Goal: Task Accomplishment & Management: Use online tool/utility

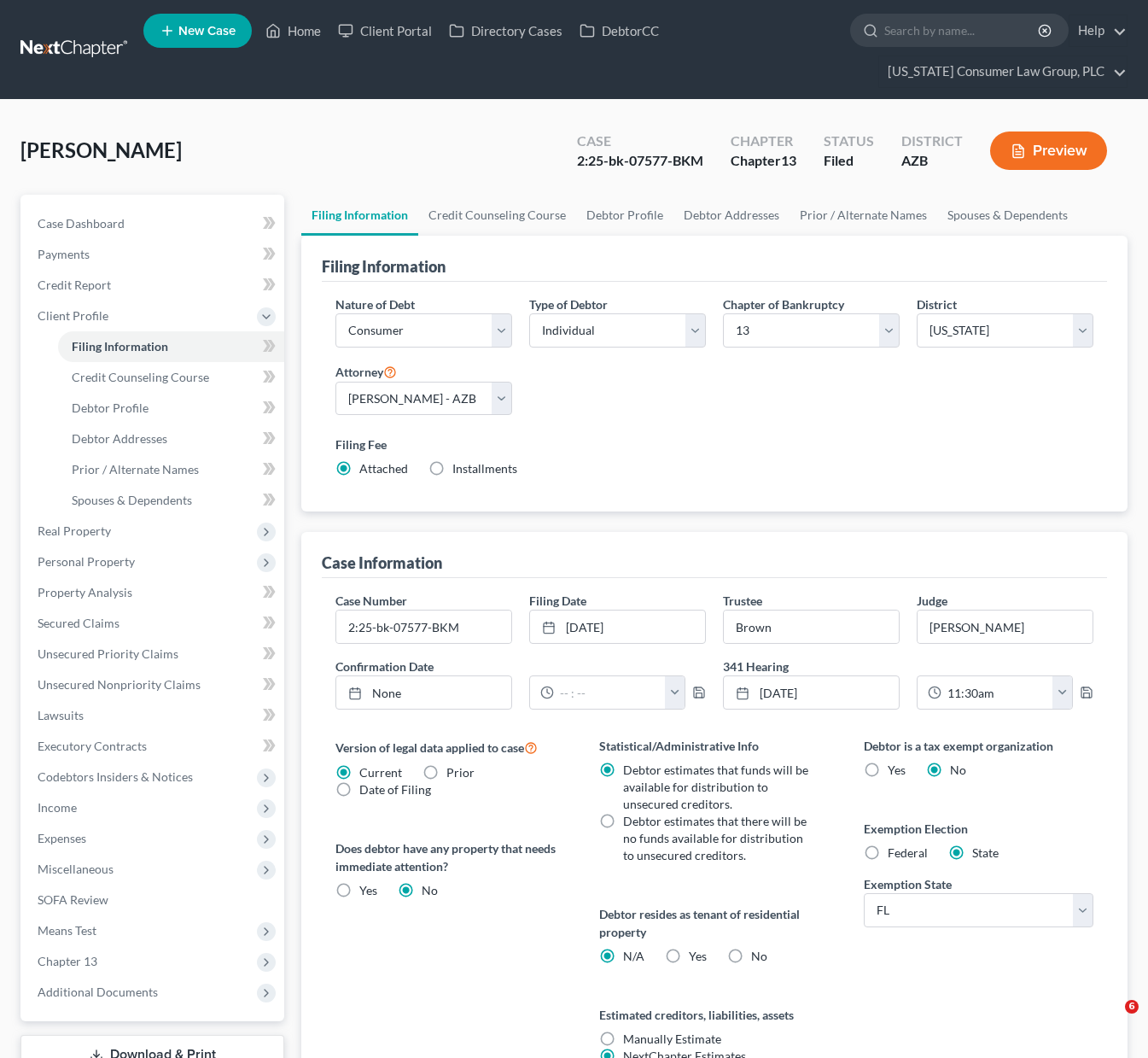
select select "1"
select select "0"
select select "3"
select select "4"
select select "0"
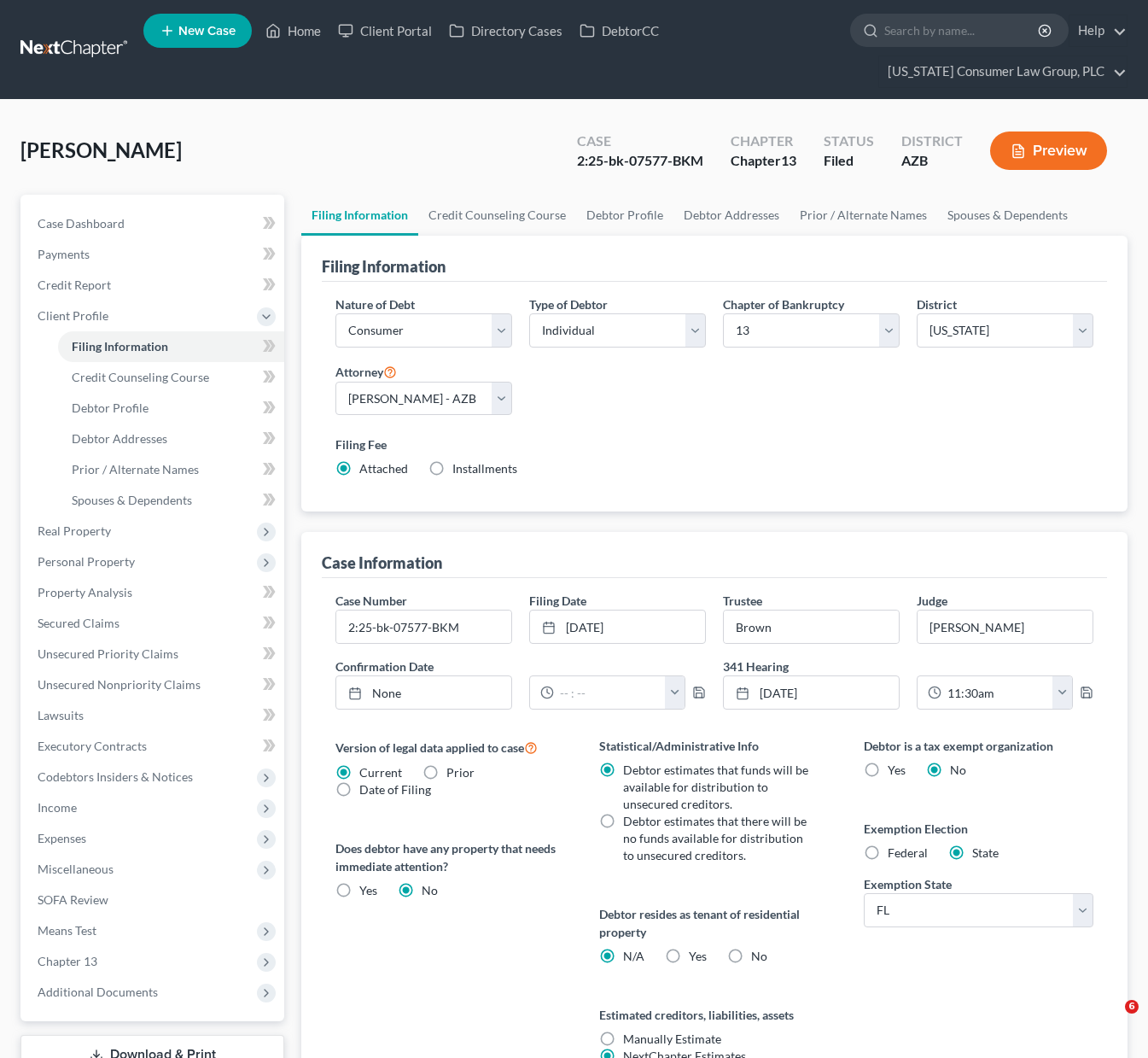
select select "9"
click at [306, 27] on link "Home" at bounding box center [292, 31] width 72 height 31
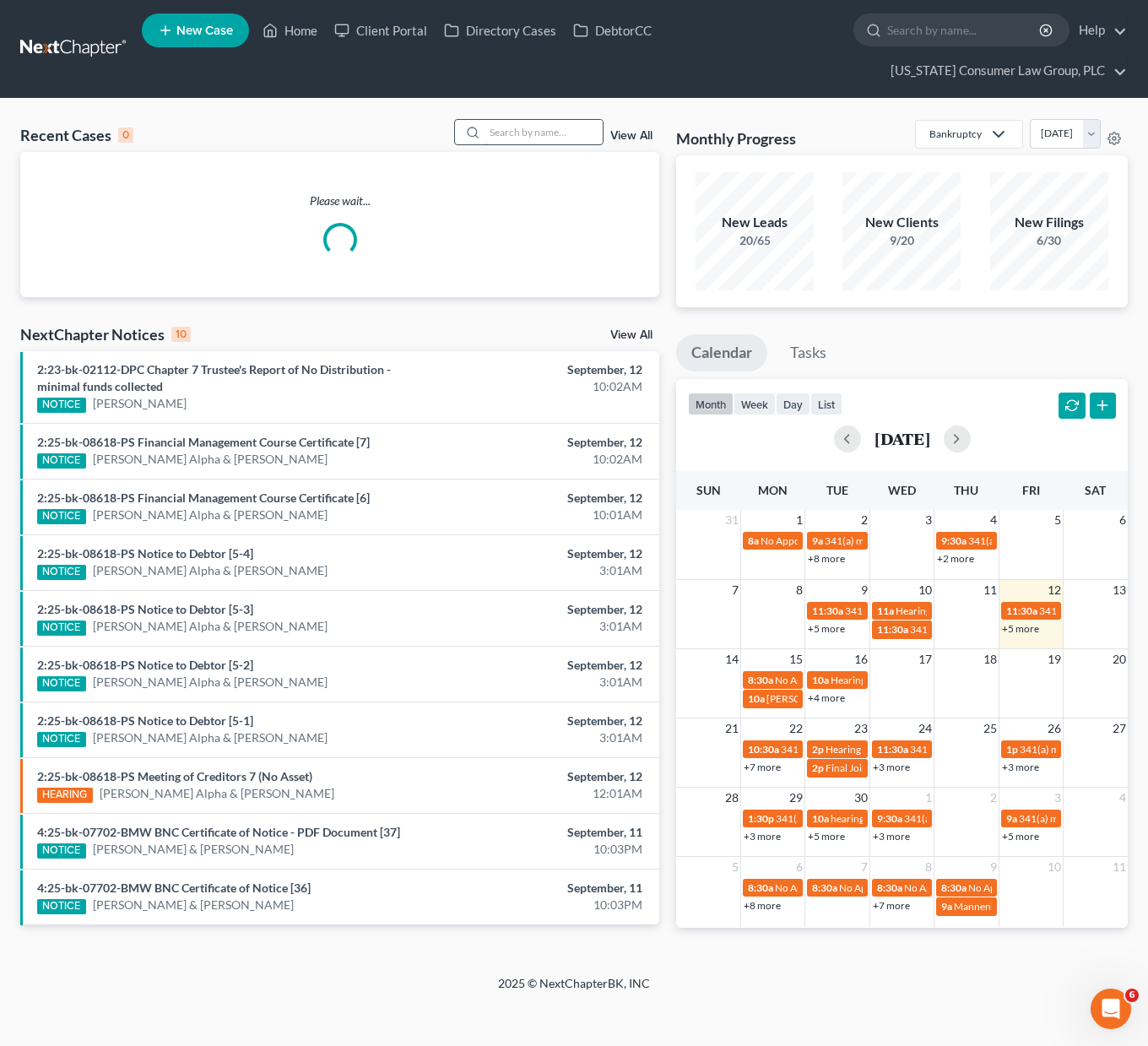
click at [524, 124] on input "search" at bounding box center [544, 131] width 119 height 24
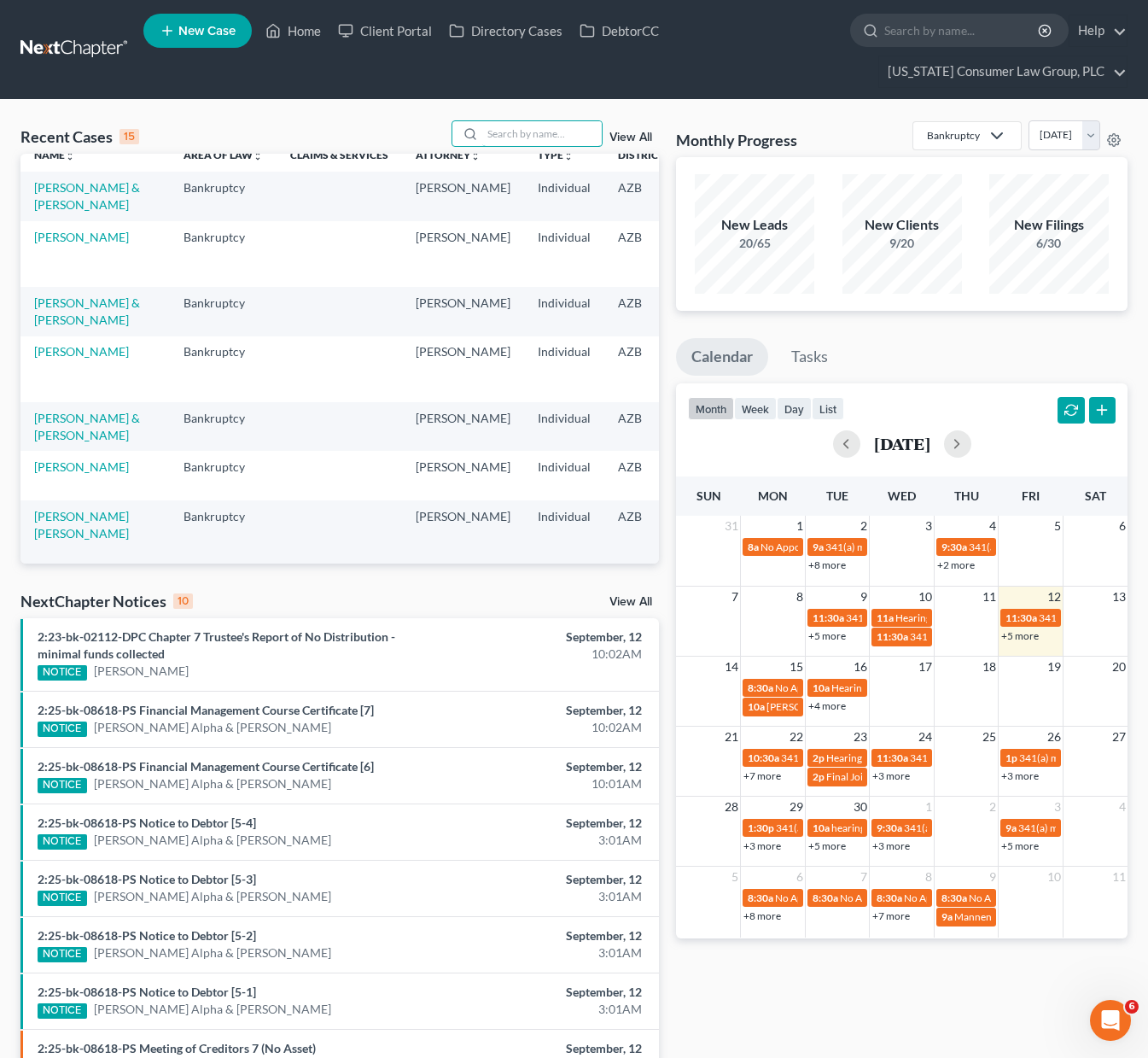
scroll to position [18, 0]
click at [56, 473] on link "[PERSON_NAME]" at bounding box center [81, 465] width 95 height 15
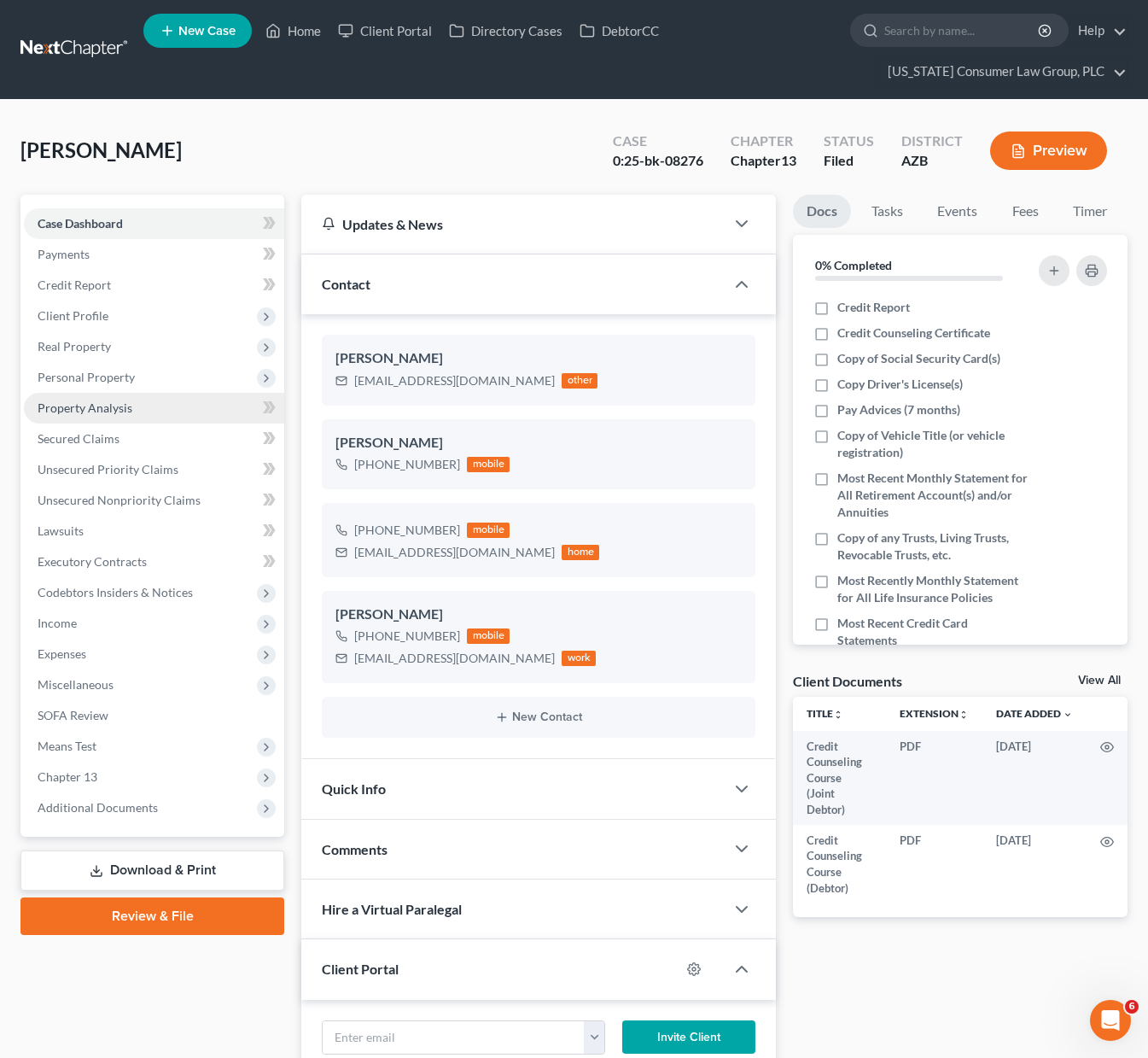
click at [107, 408] on span "Property Analysis" at bounding box center [85, 407] width 95 height 15
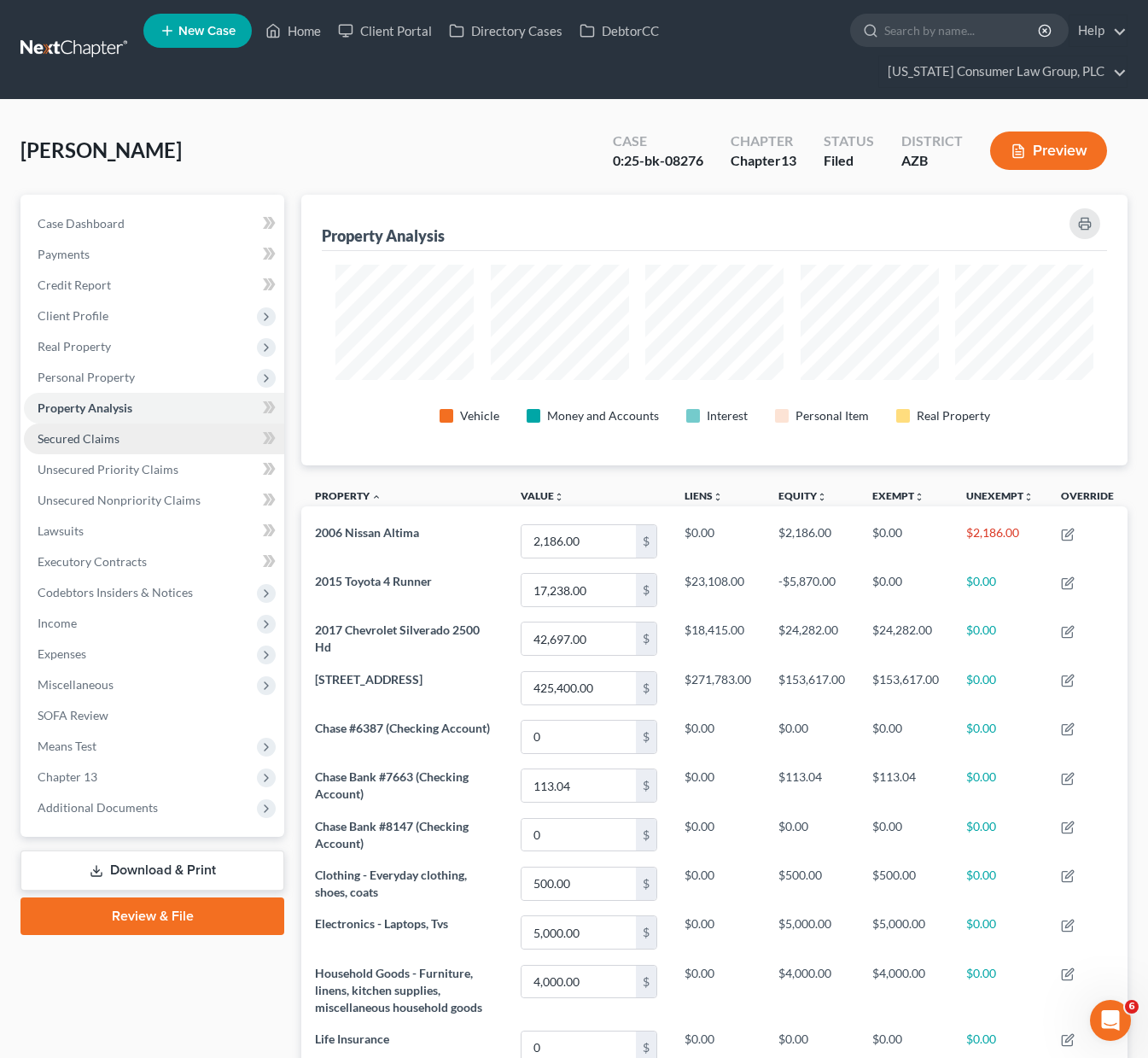
scroll to position [270, 826]
